Goal: Find specific page/section: Find specific page/section

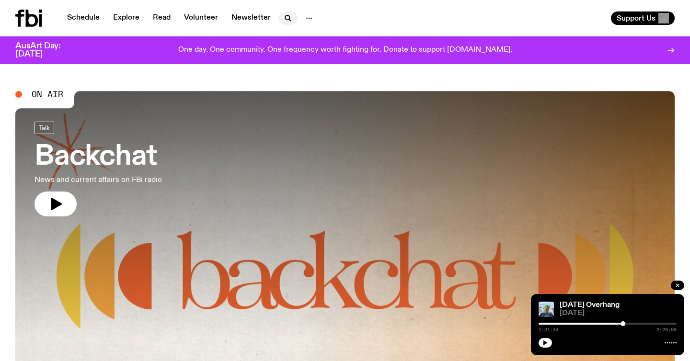
click at [282, 23] on icon "button" at bounding box center [288, 18] width 12 height 12
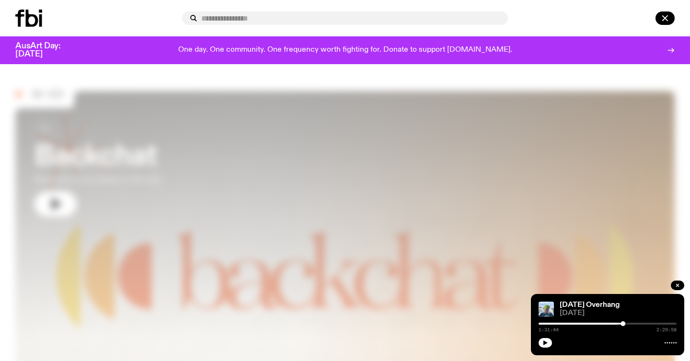
click at [357, 124] on div at bounding box center [345, 180] width 690 height 361
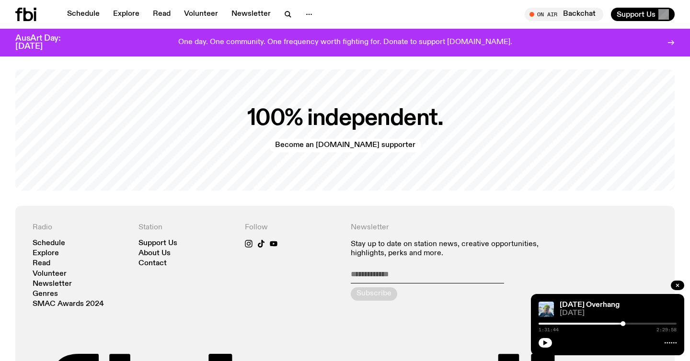
scroll to position [1950, 0]
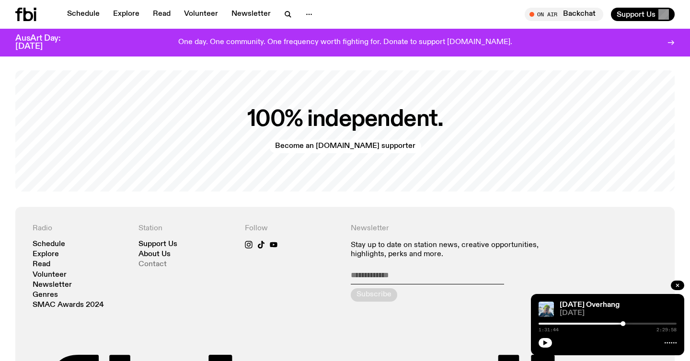
click at [155, 261] on link "Contact" at bounding box center [153, 264] width 28 height 7
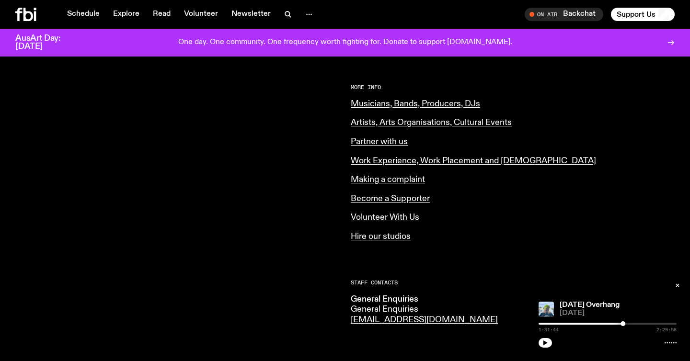
scroll to position [383, 0]
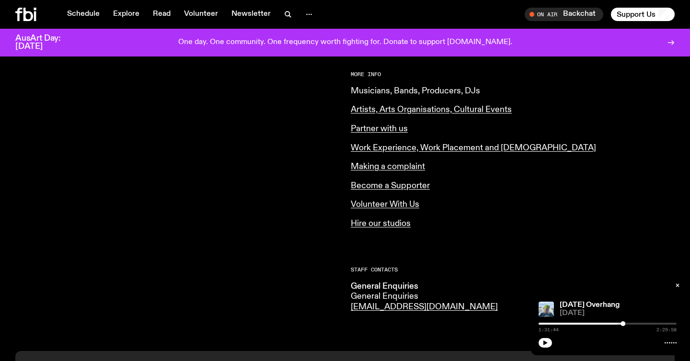
click at [442, 92] on link "Musicians, Bands, Producers, DJs" at bounding box center [415, 91] width 129 height 9
